Goal: Task Accomplishment & Management: Use online tool/utility

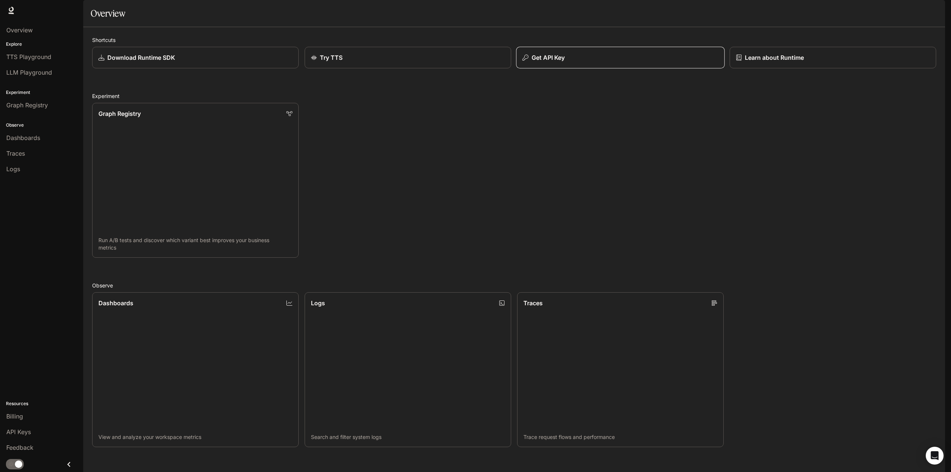
click at [550, 62] on p "Get API Key" at bounding box center [548, 57] width 33 height 9
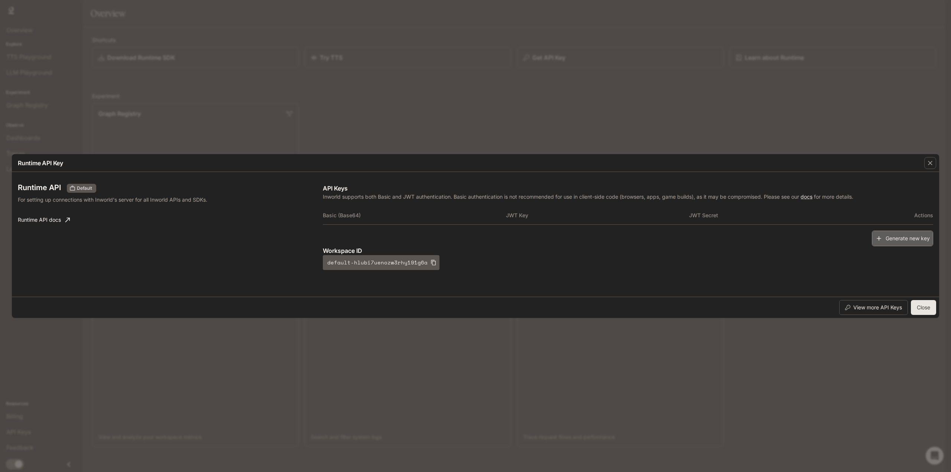
click at [902, 236] on button "Generate new key" at bounding box center [902, 239] width 61 height 16
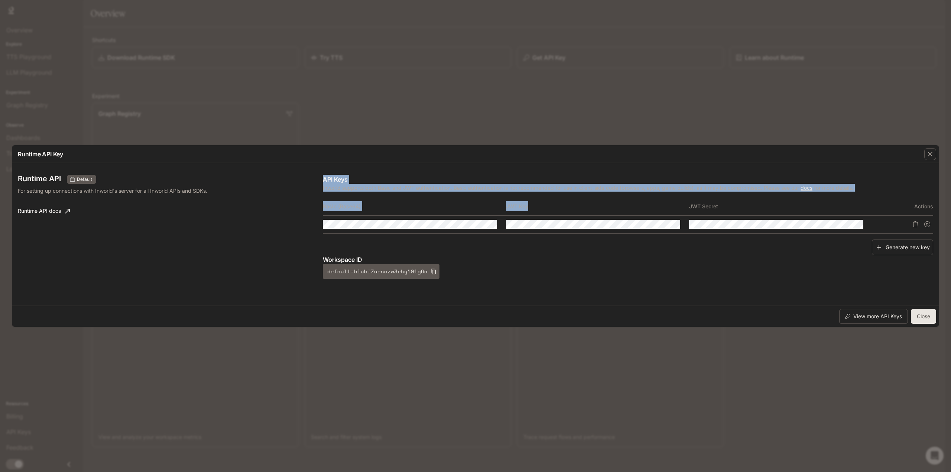
drag, startPoint x: 319, startPoint y: 203, endPoint x: 563, endPoint y: 206, distance: 243.4
click at [561, 206] on div "Runtime API Default For setting up connections with Inworld's server for all In…" at bounding box center [476, 234] width 916 height 137
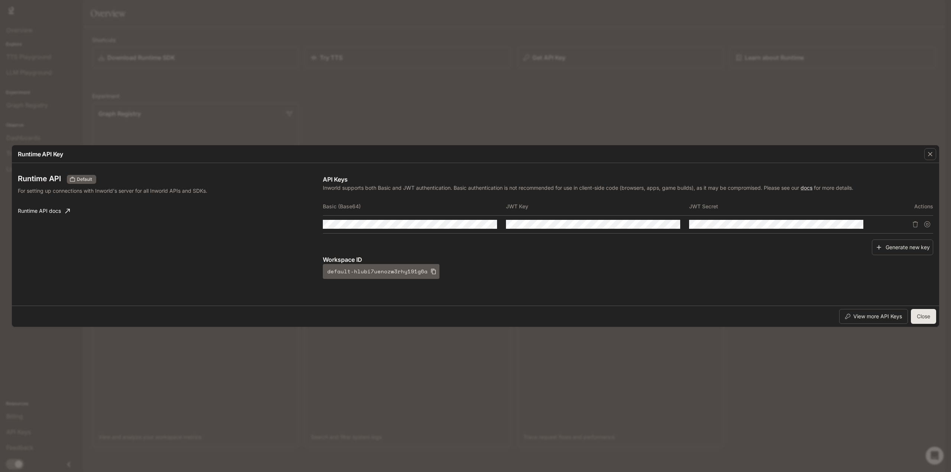
click at [712, 211] on th "JWT Secret" at bounding box center [780, 207] width 183 height 18
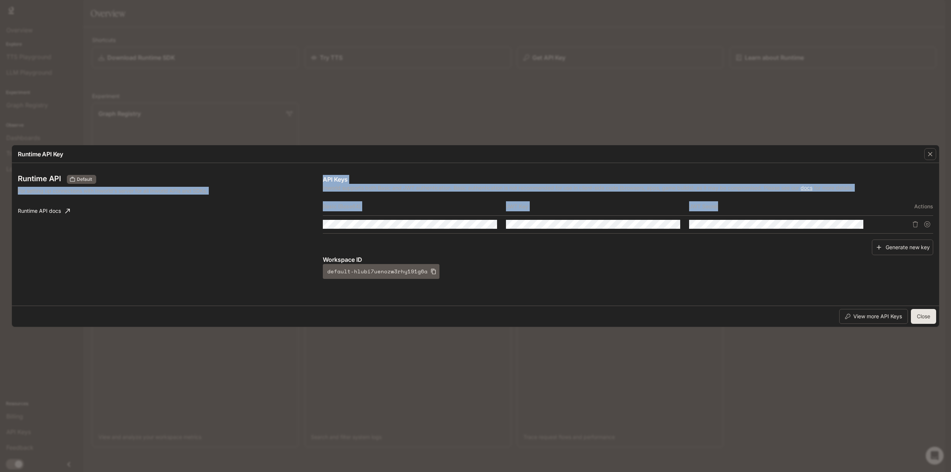
drag, startPoint x: 729, startPoint y: 207, endPoint x: 318, endPoint y: 180, distance: 411.5
click at [318, 180] on div "Runtime API Default For setting up connections with Inworld's server for all In…" at bounding box center [476, 234] width 916 height 137
click at [329, 178] on p "API Keys" at bounding box center [628, 179] width 611 height 9
drag, startPoint x: 323, startPoint y: 178, endPoint x: 737, endPoint y: 212, distance: 415.4
click at [737, 212] on div "API Keys Inworld supports both Basic and JWT authentication. Basic authenticati…" at bounding box center [628, 227] width 611 height 104
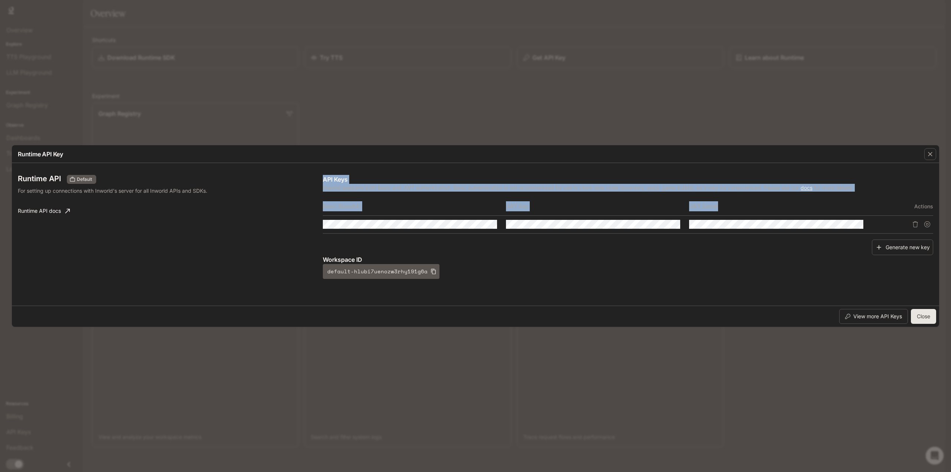
copy div "API Keys Inworld supports both Basic and JWT authentication. Basic authenticati…"
click at [443, 204] on th "Basic (Base64)" at bounding box center [414, 207] width 183 height 18
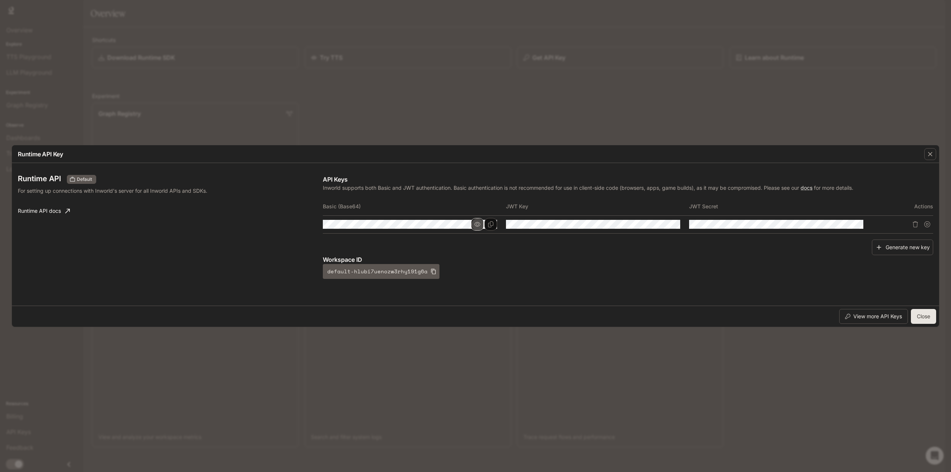
click at [478, 224] on icon "button" at bounding box center [478, 224] width 6 height 6
click at [490, 224] on icon "Copy Basic (Base64)" at bounding box center [491, 224] width 6 height 6
click at [491, 226] on icon "Copy Basic (Base64)" at bounding box center [490, 224] width 5 height 6
click at [431, 269] on icon "button" at bounding box center [433, 272] width 5 height 6
click at [431, 271] on icon "button" at bounding box center [434, 272] width 6 height 6
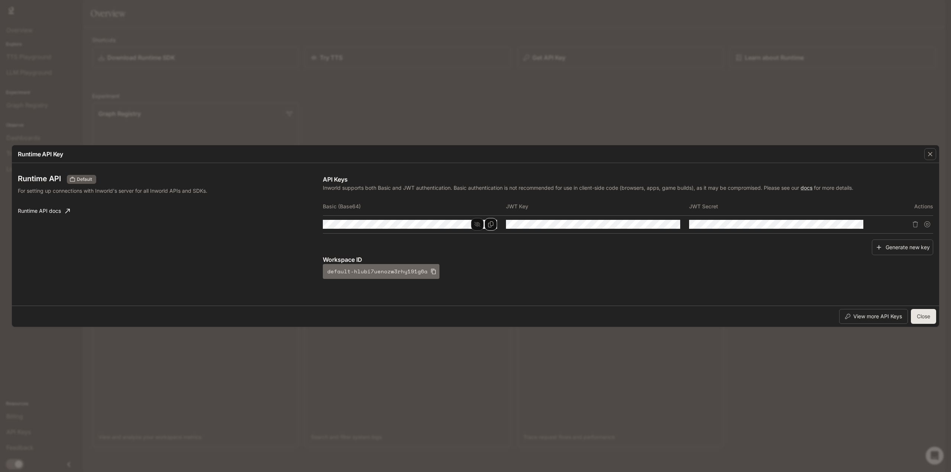
click at [431, 272] on icon "button" at bounding box center [434, 272] width 6 height 6
